Goal: Navigation & Orientation: Find specific page/section

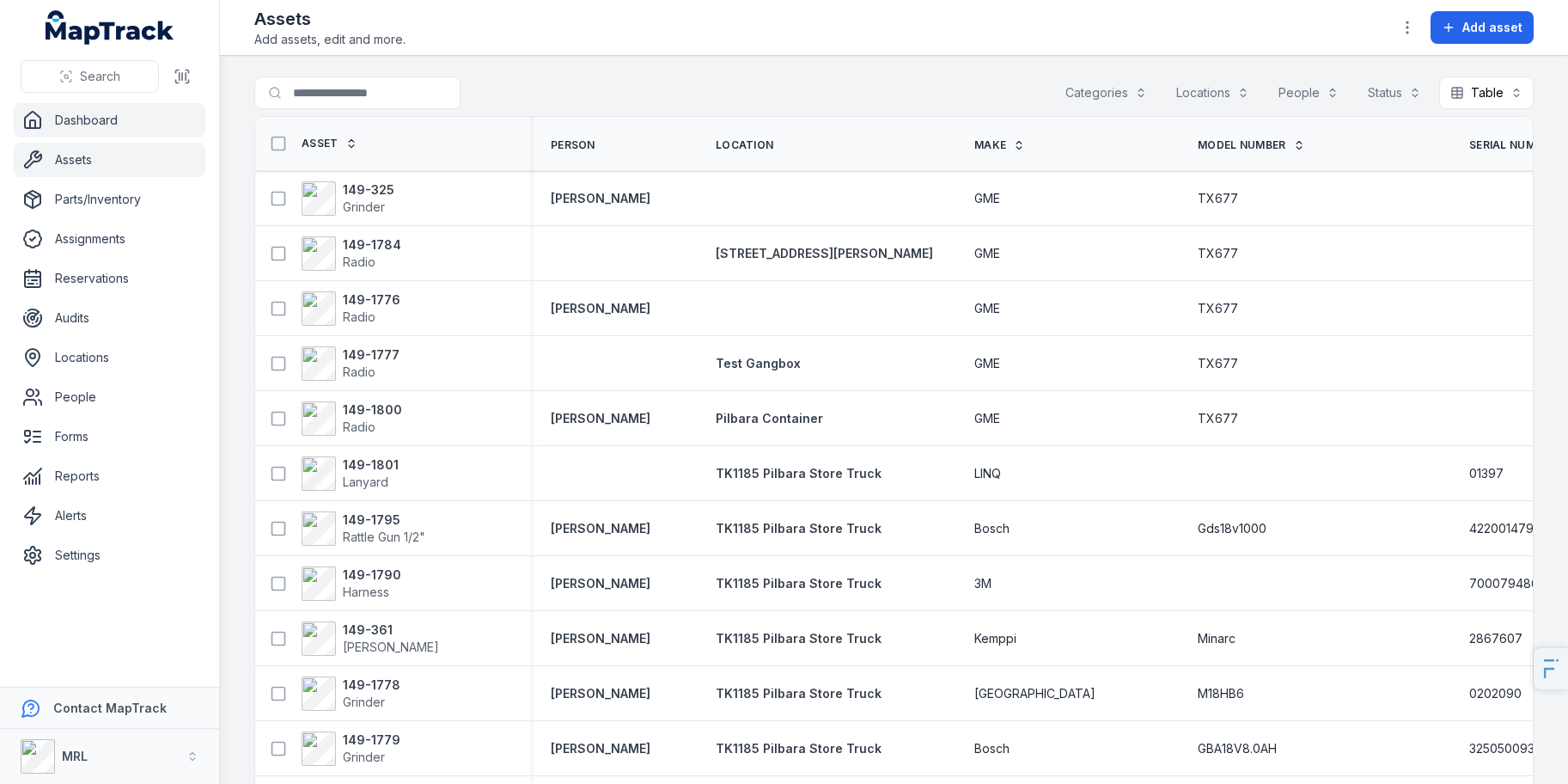
click at [53, 114] on link "Dashboard" at bounding box center [109, 120] width 191 height 35
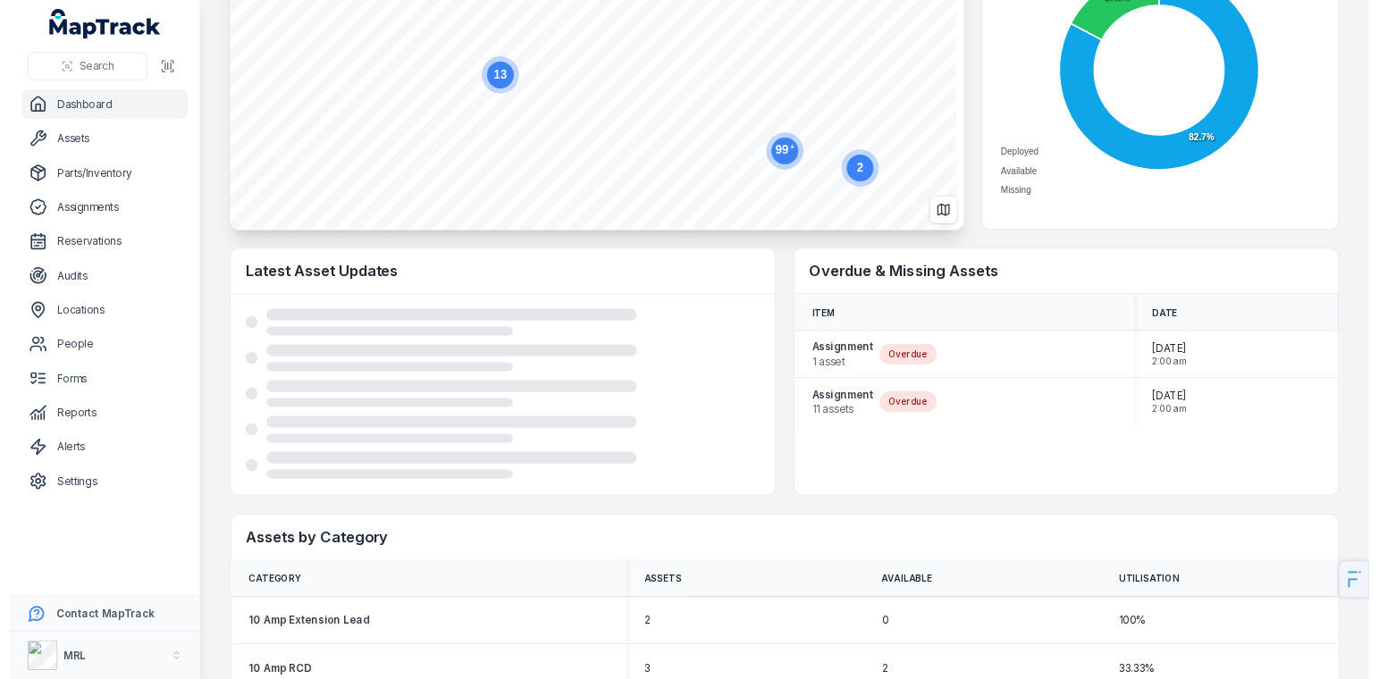
scroll to position [497, 0]
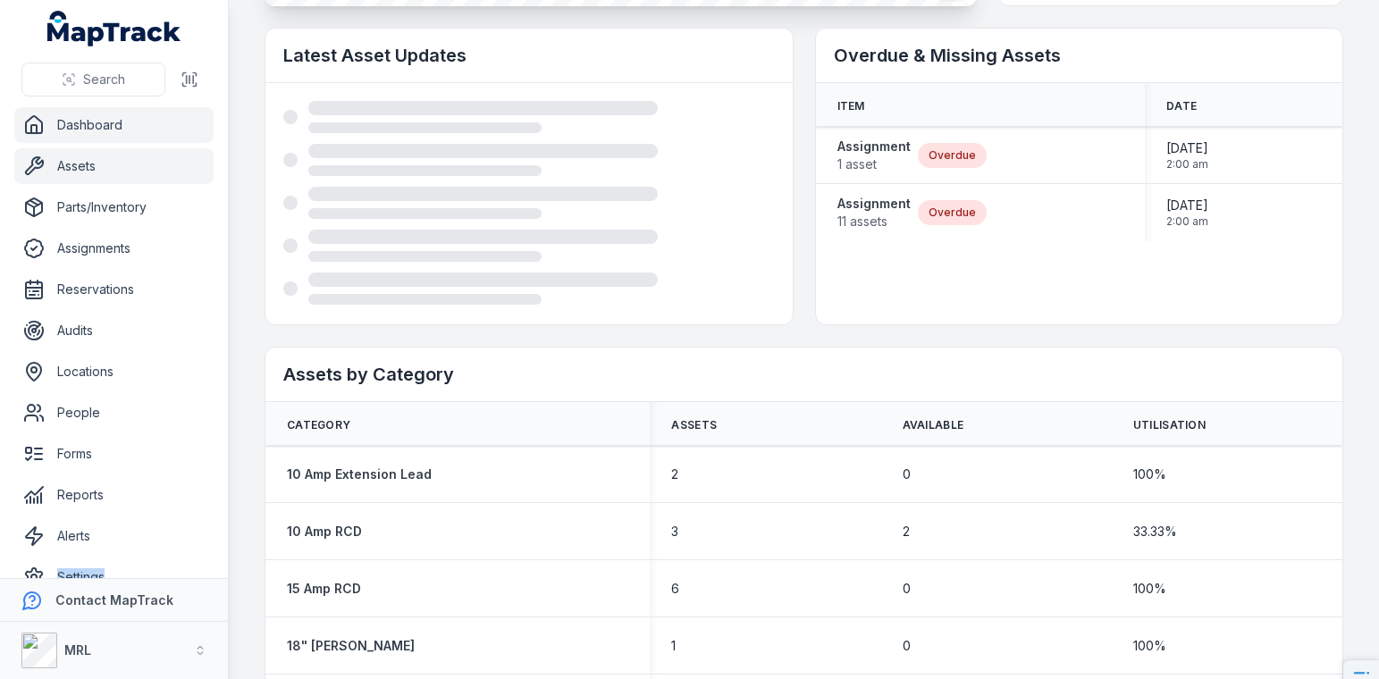
click at [126, 168] on link "Assets" at bounding box center [113, 166] width 199 height 36
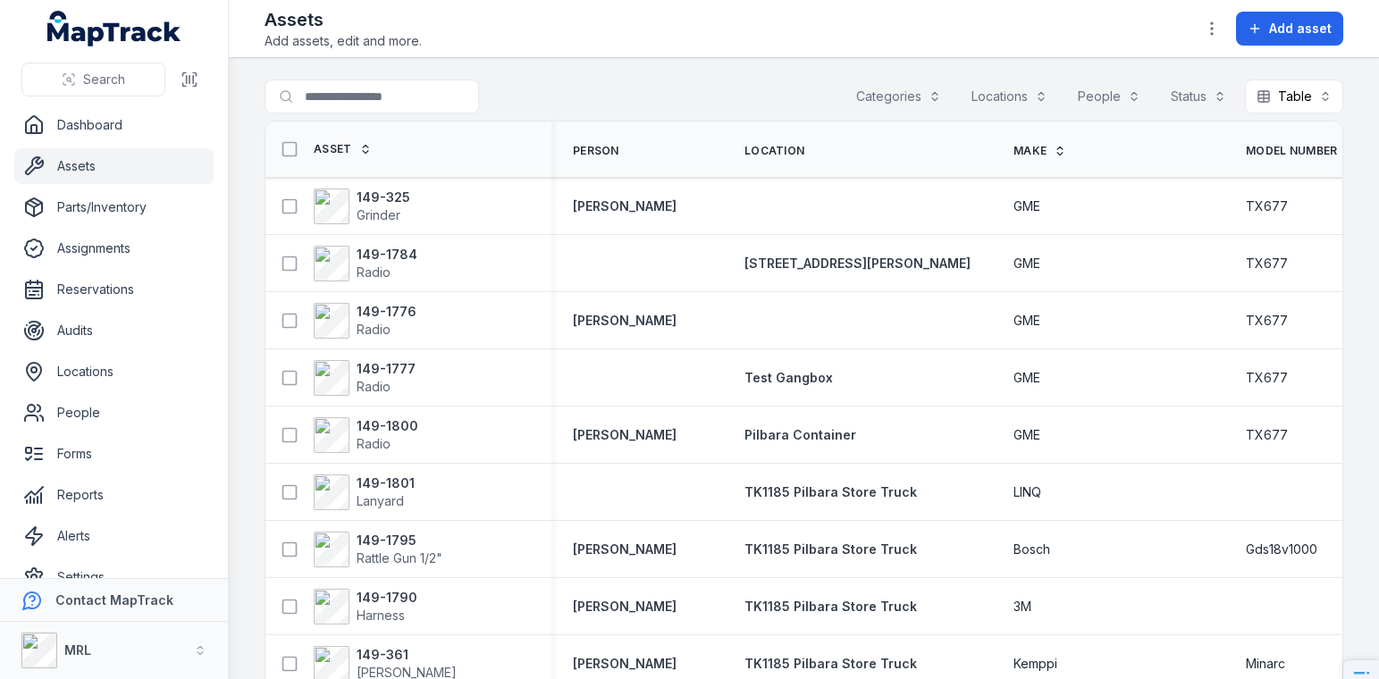
click at [722, 81] on div "Search for assets Categories Locations People Status Table *****" at bounding box center [803, 100] width 1078 height 41
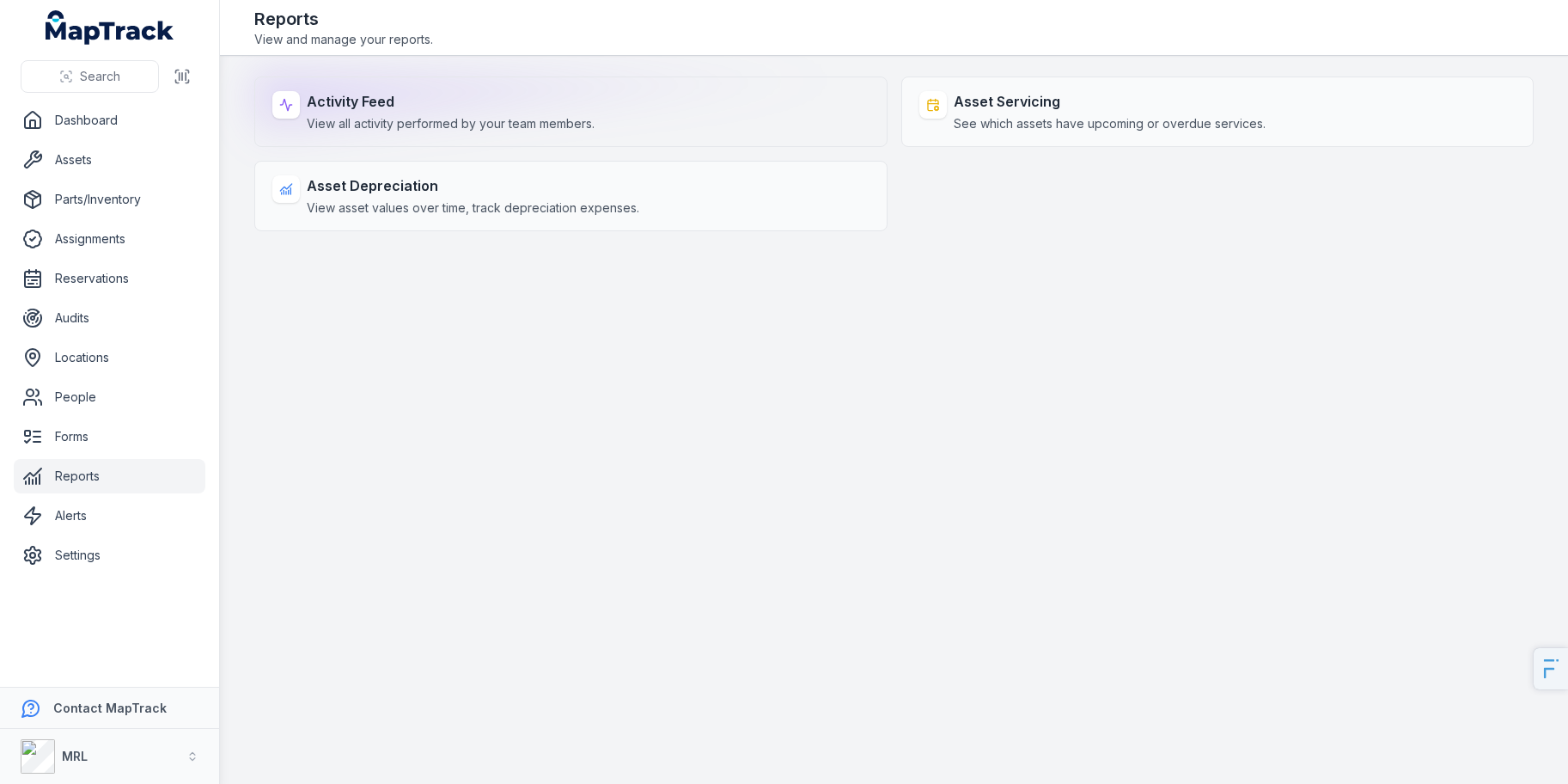
click at [702, 86] on div "Activity Feed View all activity performed by your team members." at bounding box center [570, 112] width 633 height 70
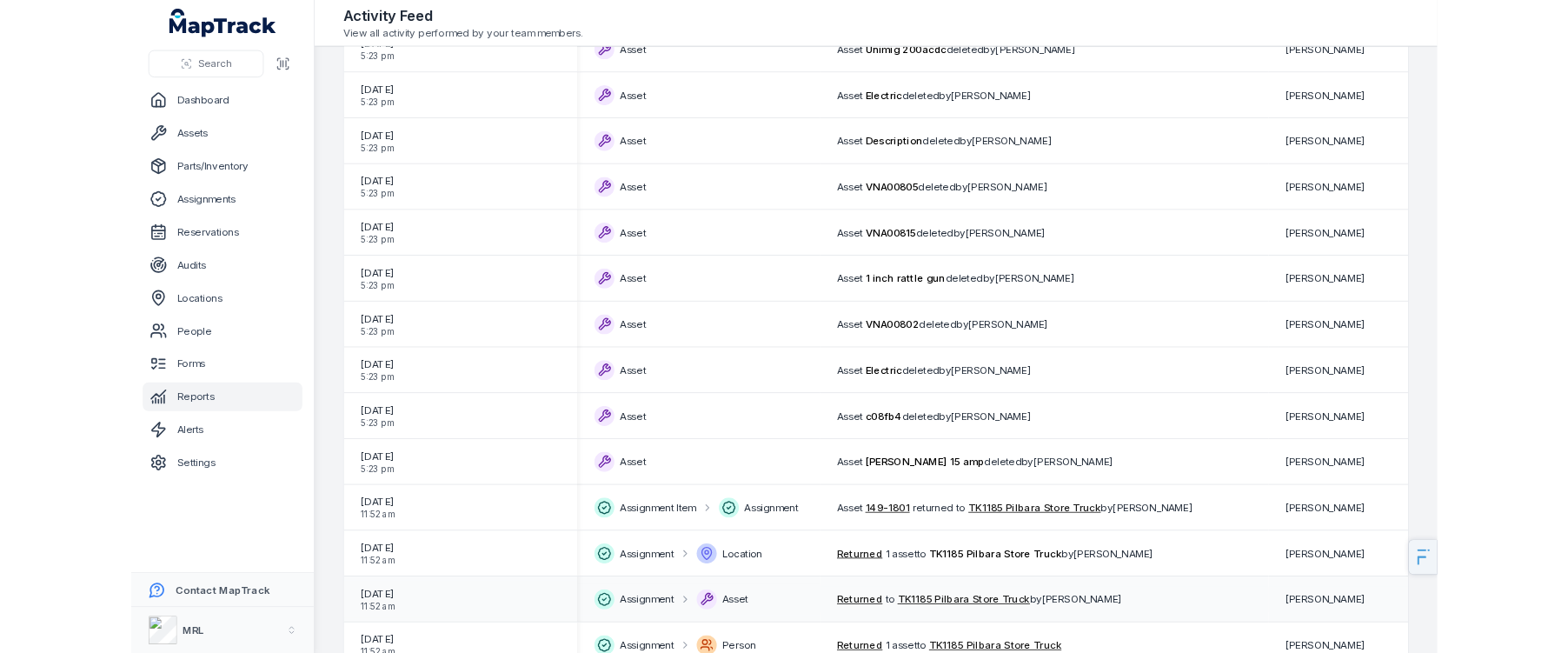
scroll to position [1009, 0]
